Goal: Use online tool/utility: Utilize a website feature to perform a specific function

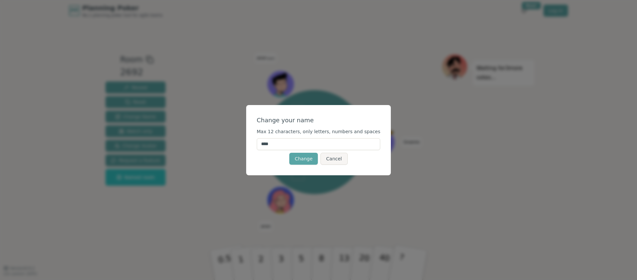
drag, startPoint x: 285, startPoint y: 145, endPoint x: 260, endPoint y: 141, distance: 24.9
click at [269, 142] on input "****" at bounding box center [319, 144] width 124 height 12
type input "*"
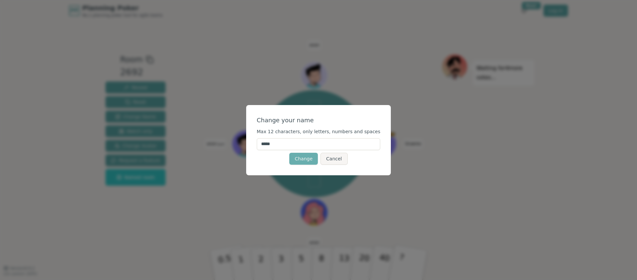
type input "*****"
click at [299, 161] on button "Change" at bounding box center [303, 159] width 29 height 12
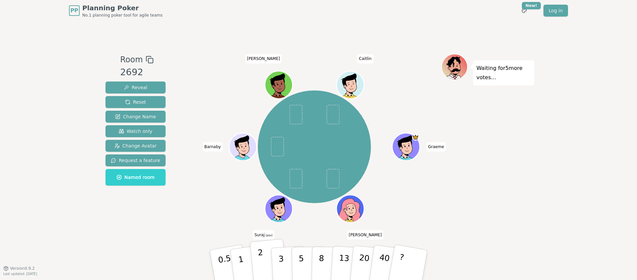
click at [259, 267] on p "2" at bounding box center [262, 266] width 9 height 36
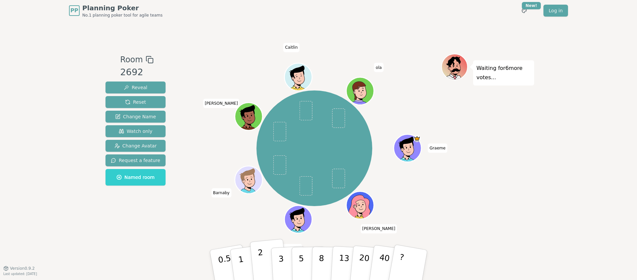
click at [262, 260] on p "2" at bounding box center [262, 266] width 9 height 36
click at [276, 258] on button "3" at bounding box center [289, 266] width 36 height 52
click at [247, 266] on button "1" at bounding box center [248, 266] width 39 height 54
click at [246, 271] on button "1" at bounding box center [248, 266] width 39 height 54
click at [242, 271] on p "1" at bounding box center [242, 266] width 10 height 36
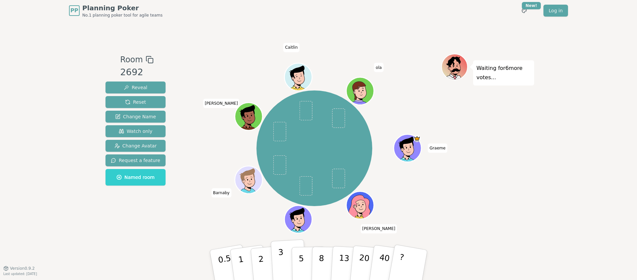
click at [280, 261] on p "3" at bounding box center [281, 266] width 7 height 36
click at [285, 259] on button "3" at bounding box center [289, 266] width 36 height 52
click at [263, 259] on button "2" at bounding box center [269, 265] width 38 height 53
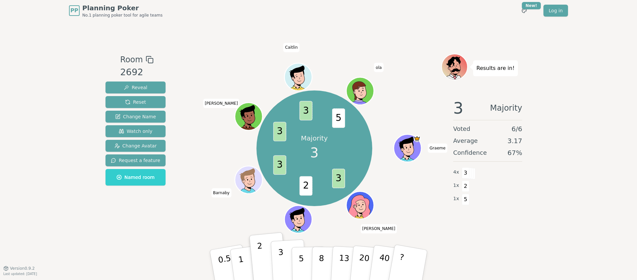
click at [280, 266] on p "3" at bounding box center [281, 266] width 7 height 36
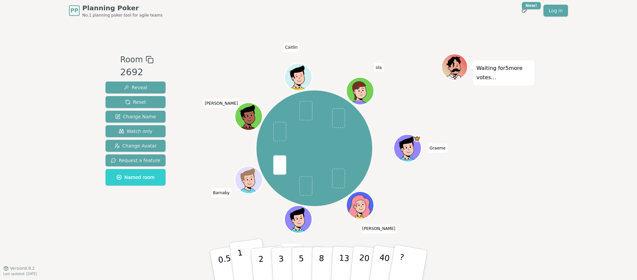
click at [247, 254] on button "1" at bounding box center [248, 266] width 39 height 54
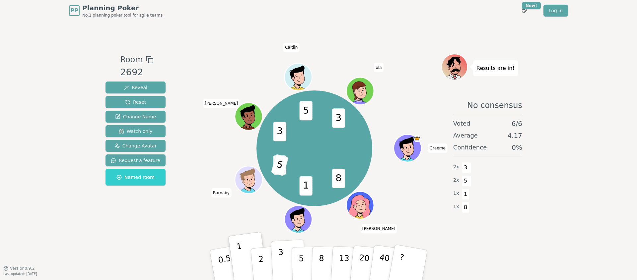
click at [287, 256] on button "3" at bounding box center [289, 266] width 36 height 52
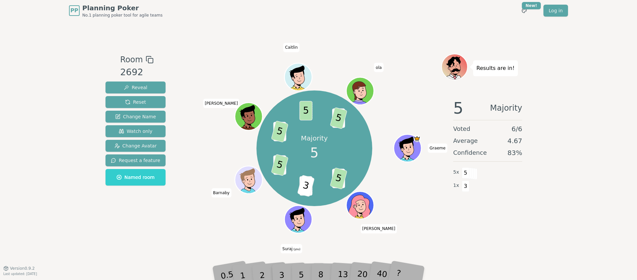
click at [409, 265] on div "?" at bounding box center [408, 265] width 24 height 26
